Goal: Information Seeking & Learning: Learn about a topic

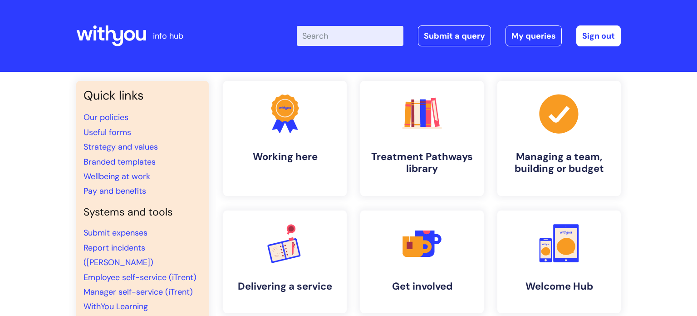
click at [337, 37] on input "Enter your search term here..." at bounding box center [350, 36] width 107 height 20
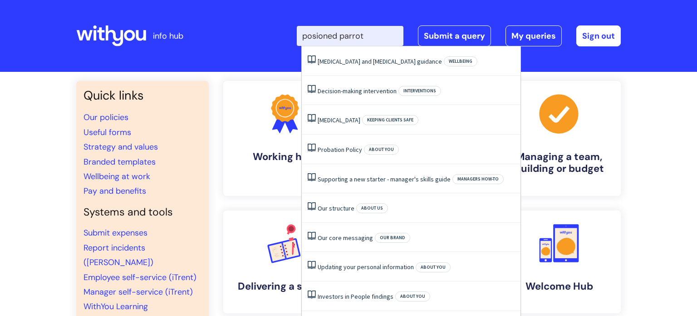
type input "posioned parrot"
click button "Search" at bounding box center [0, 0] width 0 height 0
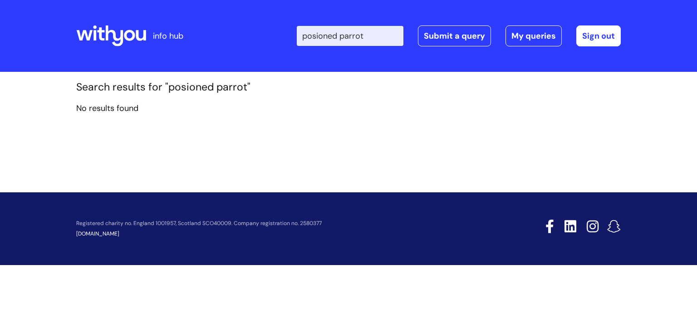
drag, startPoint x: 389, startPoint y: 35, endPoint x: 315, endPoint y: 34, distance: 74.0
click at [315, 34] on input "posioned parrot" at bounding box center [350, 36] width 107 height 20
type input "p"
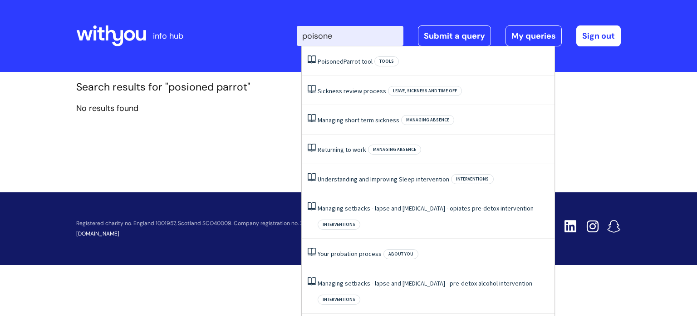
type input "poisoned"
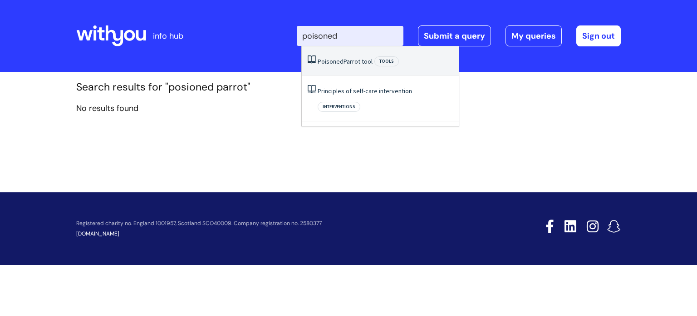
click at [331, 69] on li "Poisoned Parrot tool Tools" at bounding box center [380, 61] width 157 height 30
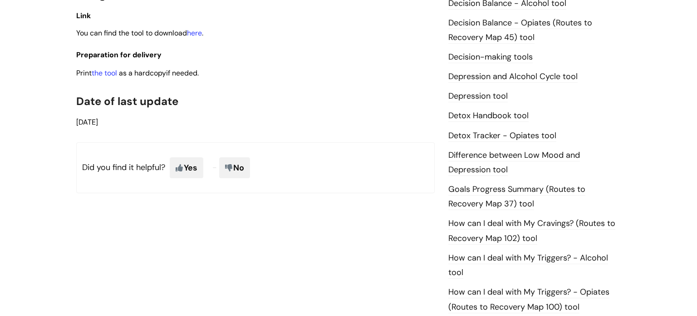
scroll to position [483, 0]
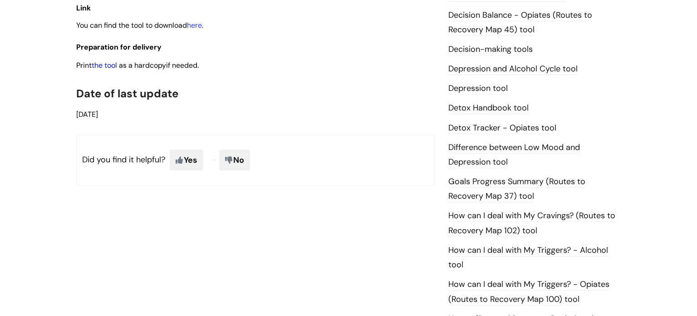
click at [108, 69] on link "the tool" at bounding box center [104, 65] width 25 height 10
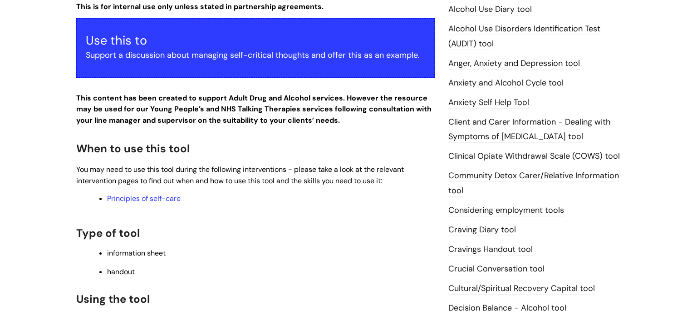
scroll to position [0, 0]
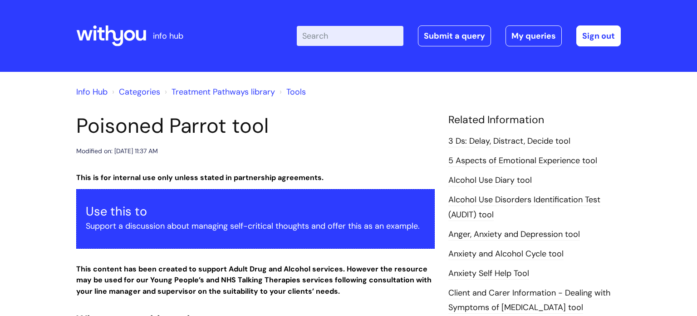
click at [211, 90] on link "Treatment Pathways library" at bounding box center [224, 91] width 104 height 11
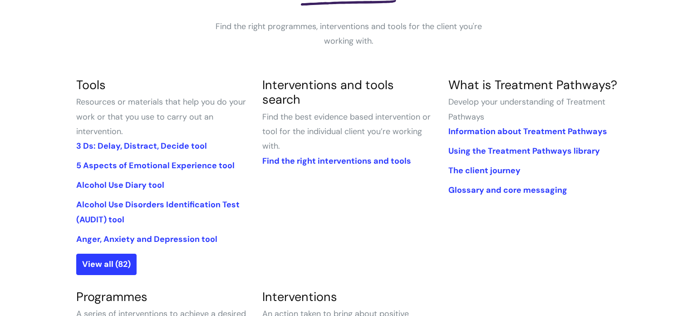
scroll to position [165, 0]
click at [114, 265] on link "View all (82)" at bounding box center [106, 262] width 60 height 21
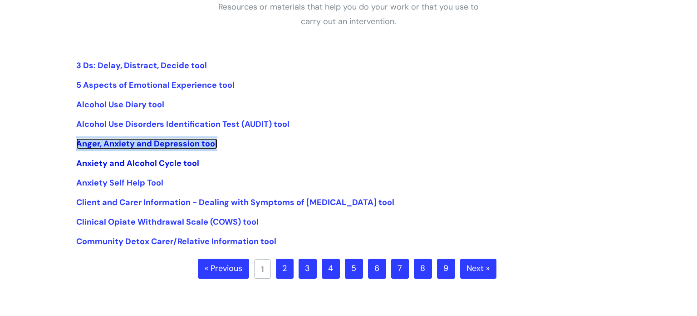
scroll to position [184, 0]
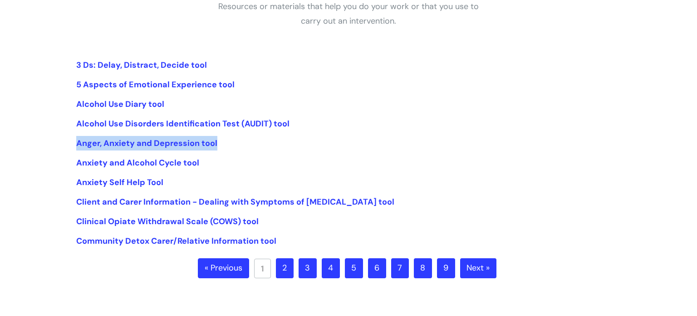
click at [292, 273] on link "2" at bounding box center [285, 268] width 18 height 20
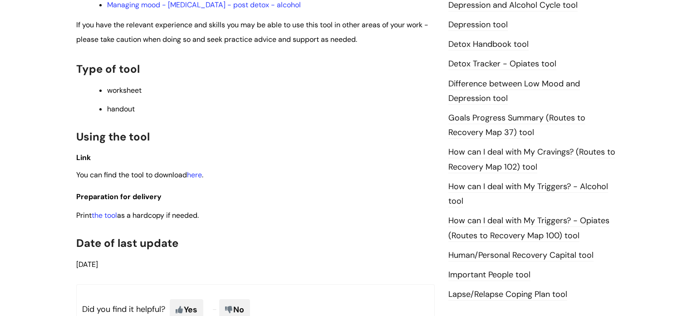
scroll to position [632, 0]
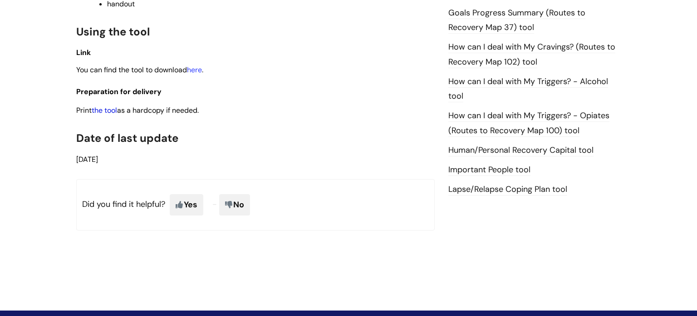
click at [111, 115] on link "the tool" at bounding box center [104, 110] width 25 height 10
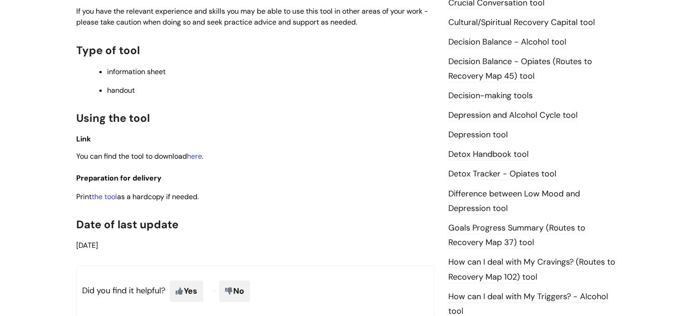
scroll to position [526, 0]
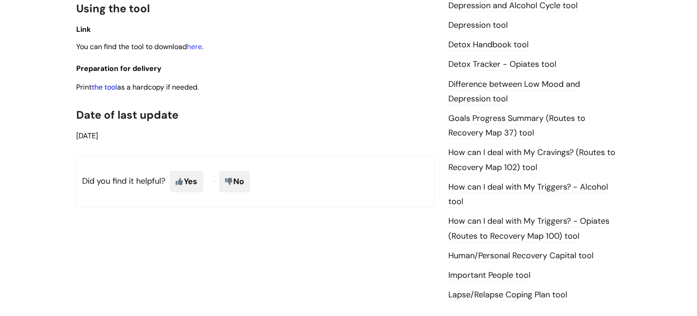
click at [110, 90] on link "the tool" at bounding box center [104, 87] width 25 height 10
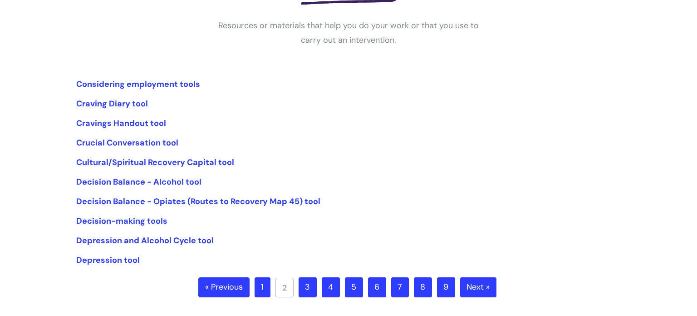
scroll to position [183, 0]
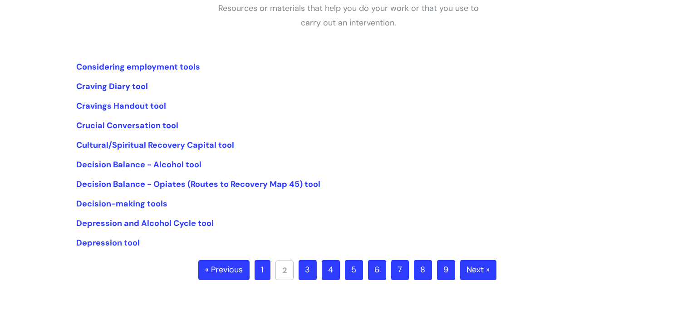
click at [304, 267] on link "3" at bounding box center [308, 270] width 18 height 20
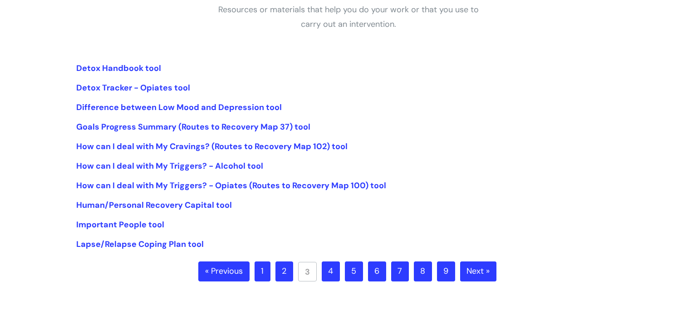
scroll to position [183, 0]
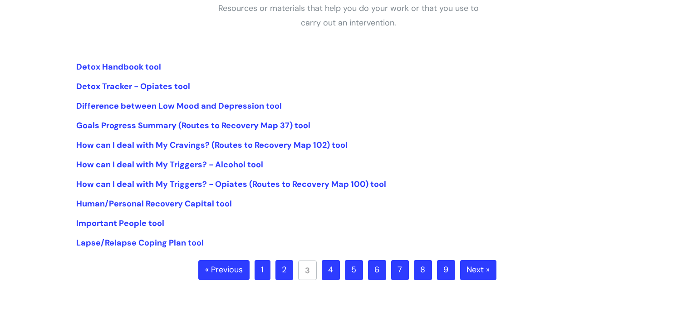
click at [335, 271] on link "4" at bounding box center [331, 270] width 18 height 20
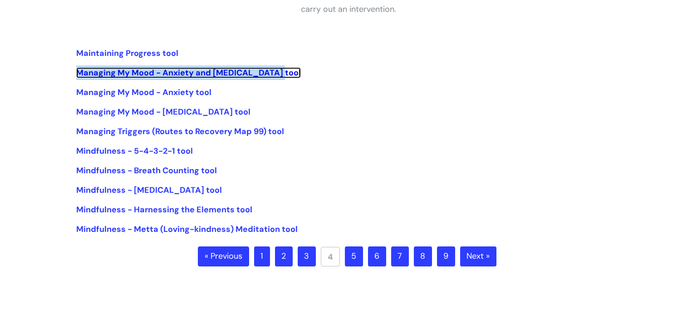
scroll to position [216, 0]
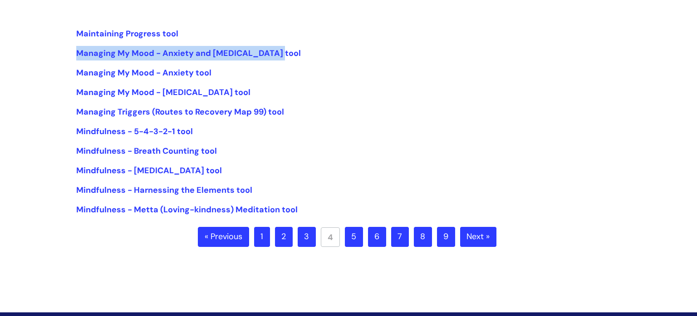
click at [358, 241] on link "5" at bounding box center [354, 237] width 18 height 20
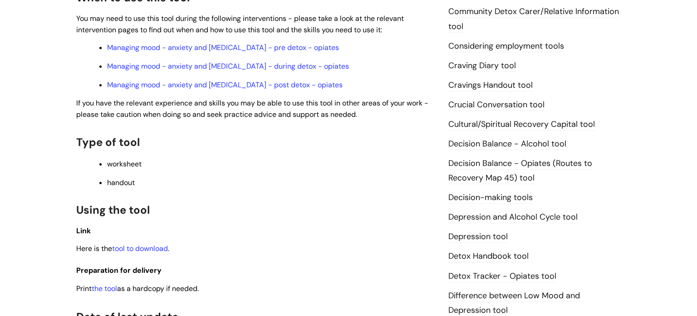
scroll to position [418, 0]
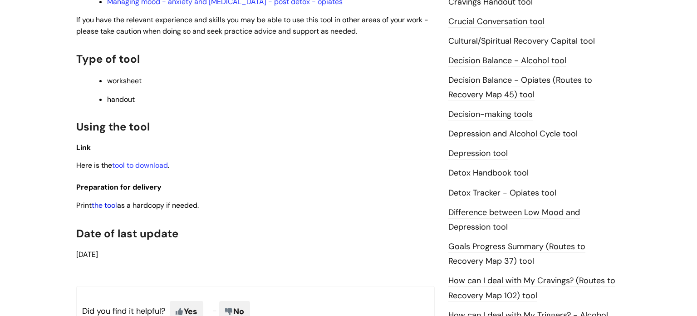
click at [115, 208] on link "the tool" at bounding box center [104, 205] width 25 height 10
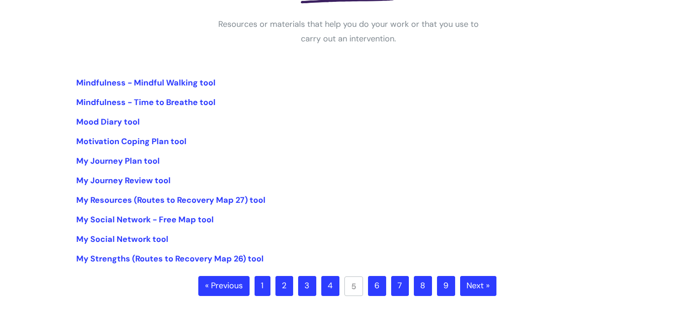
scroll to position [180, 0]
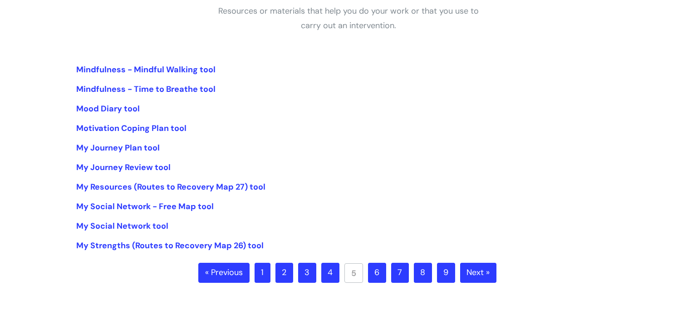
click at [384, 274] on link "6" at bounding box center [377, 272] width 18 height 20
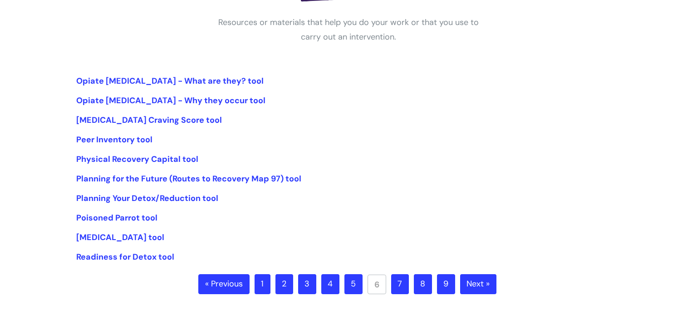
scroll to position [176, 0]
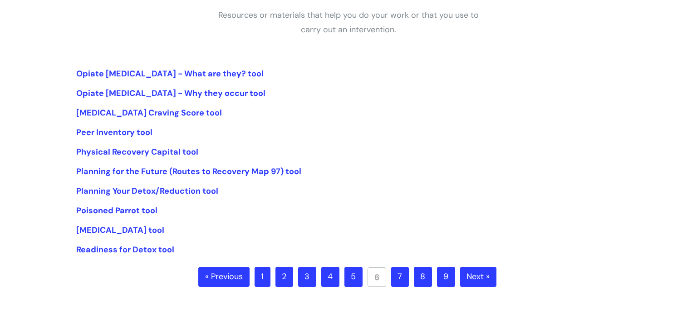
click at [400, 279] on link "7" at bounding box center [400, 277] width 18 height 20
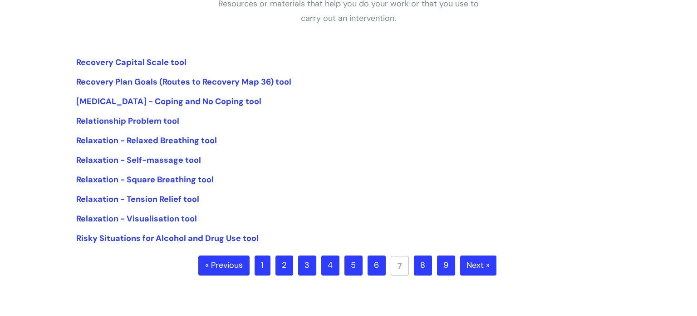
scroll to position [188, 0]
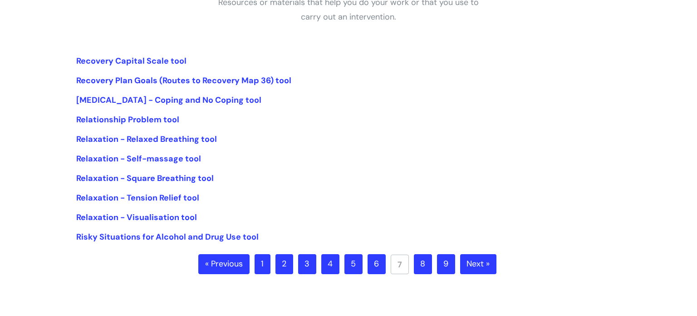
click at [424, 270] on link "8" at bounding box center [423, 264] width 18 height 20
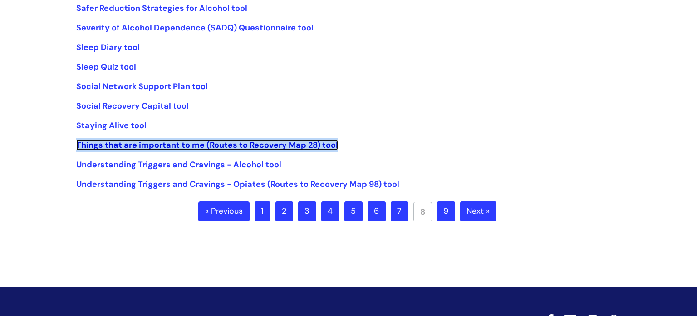
scroll to position [242, 0]
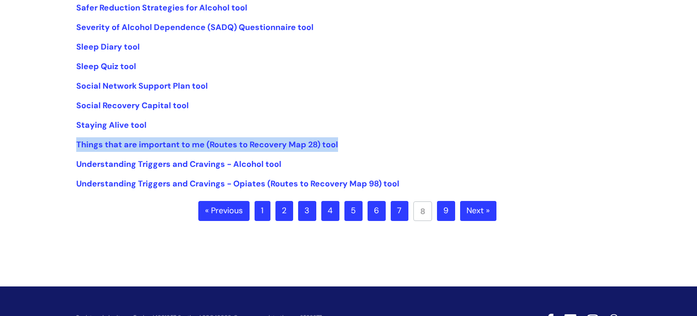
click at [438, 208] on link "9" at bounding box center [446, 211] width 18 height 20
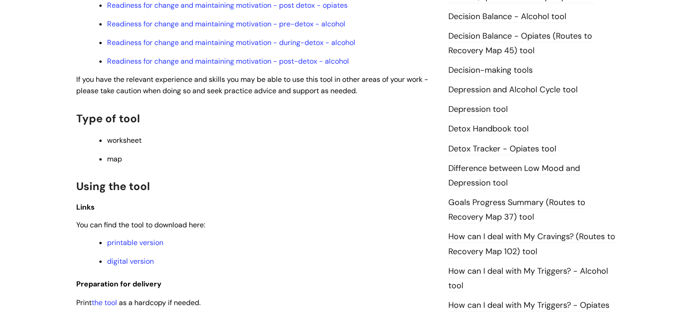
scroll to position [594, 0]
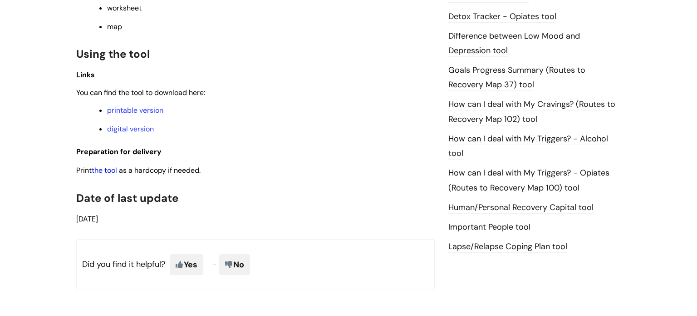
click at [114, 175] on link "the tool" at bounding box center [104, 170] width 25 height 10
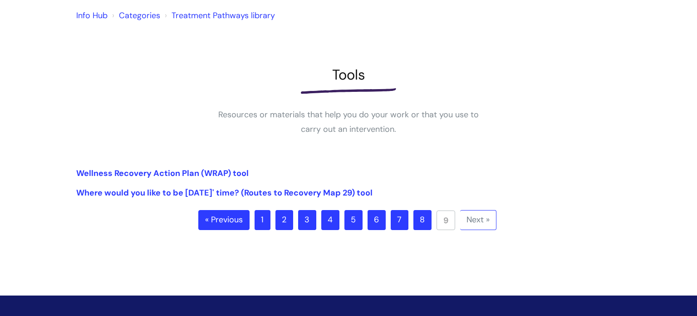
scroll to position [76, 0]
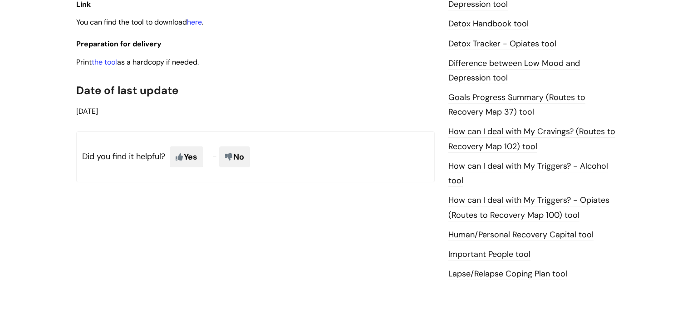
scroll to position [572, 0]
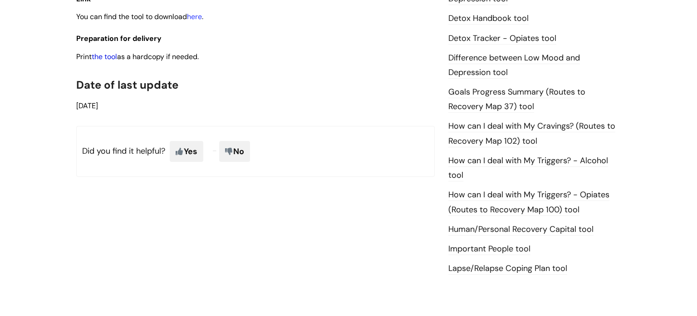
click at [114, 60] on link "the tool" at bounding box center [104, 57] width 25 height 10
